Goal: Find specific page/section: Find specific page/section

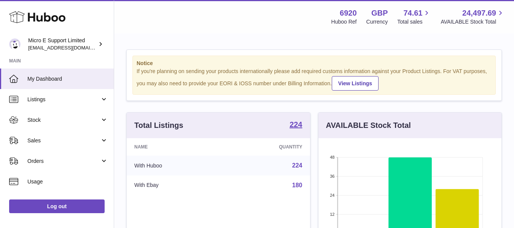
scroll to position [119, 183]
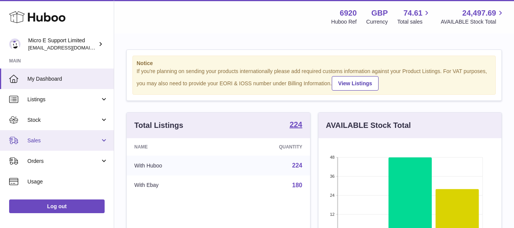
click at [81, 138] on span "Sales" at bounding box center [63, 140] width 73 height 7
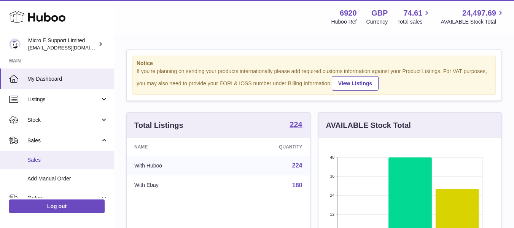
click at [48, 157] on span "Sales" at bounding box center [67, 159] width 81 height 7
